Goal: Check status

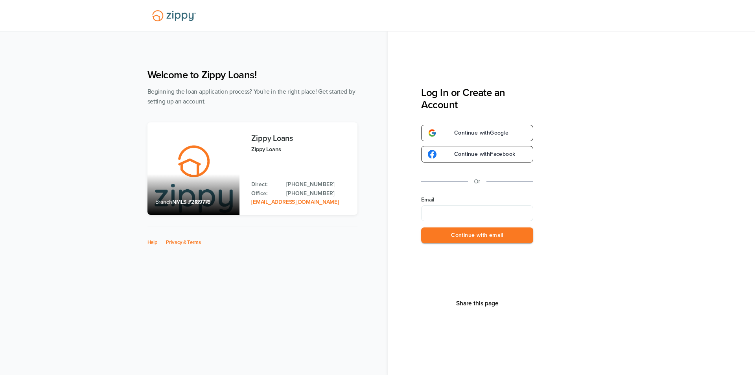
type input "**********"
click at [451, 236] on button "Continue with email" at bounding box center [477, 235] width 112 height 16
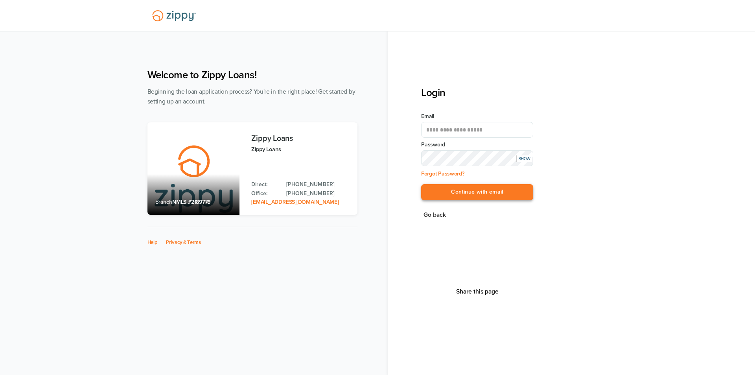
click at [520, 190] on button "Continue with email" at bounding box center [477, 192] width 112 height 16
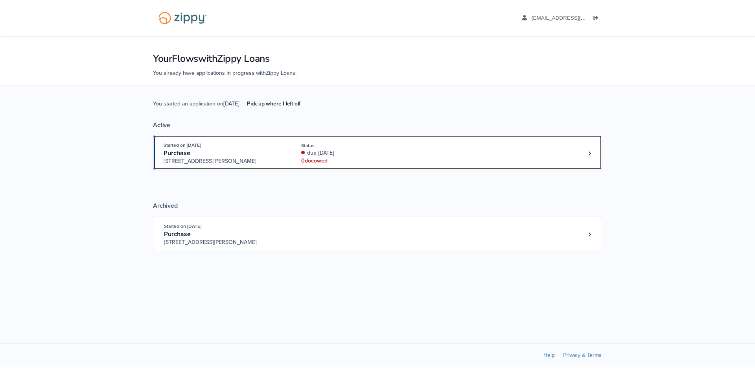
click at [449, 161] on div "Started on [DATE] Purchase [STREET_ADDRESS][PERSON_NAME] Status due [DATE] 0 do…" at bounding box center [374, 153] width 420 height 24
